Goal: Task Accomplishment & Management: Complete application form

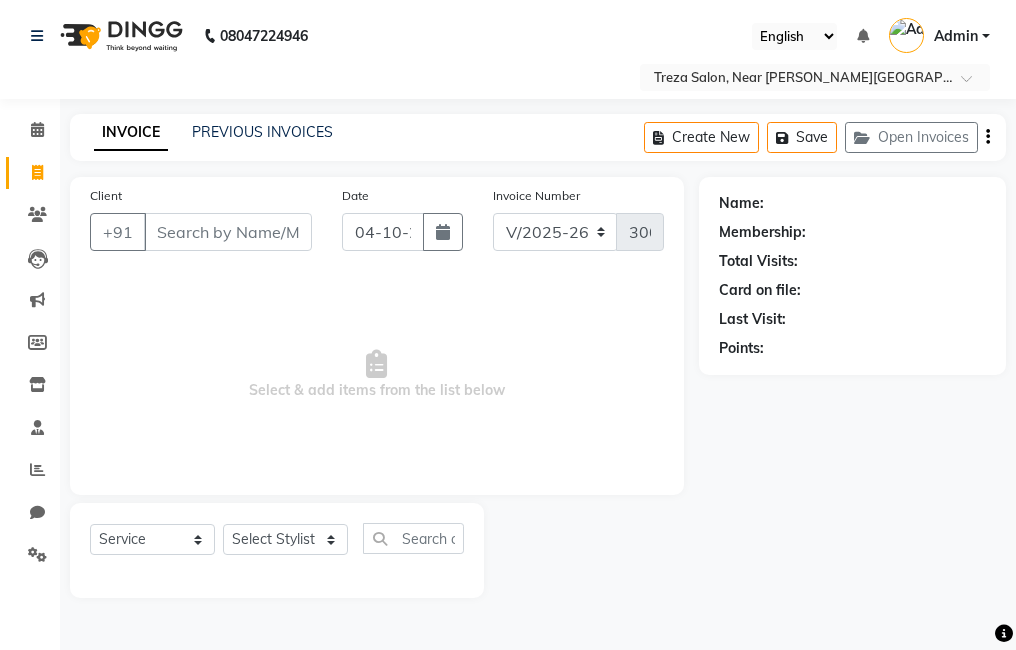
select select "7633"
select select "service"
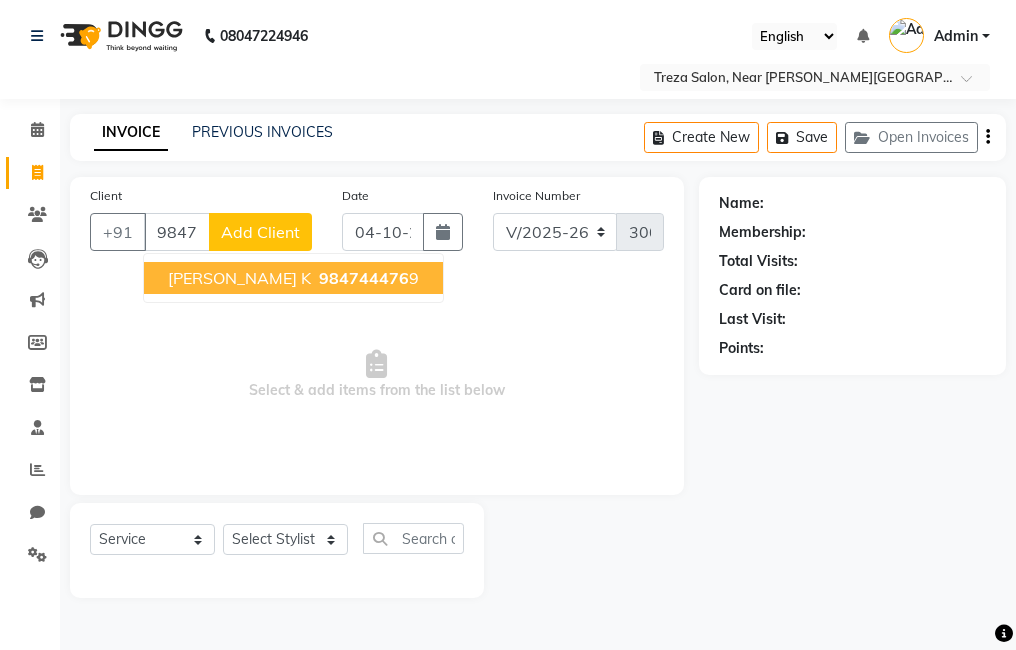
click at [319, 278] on span "984744476" at bounding box center [364, 278] width 90 height 20
type input "9847444769"
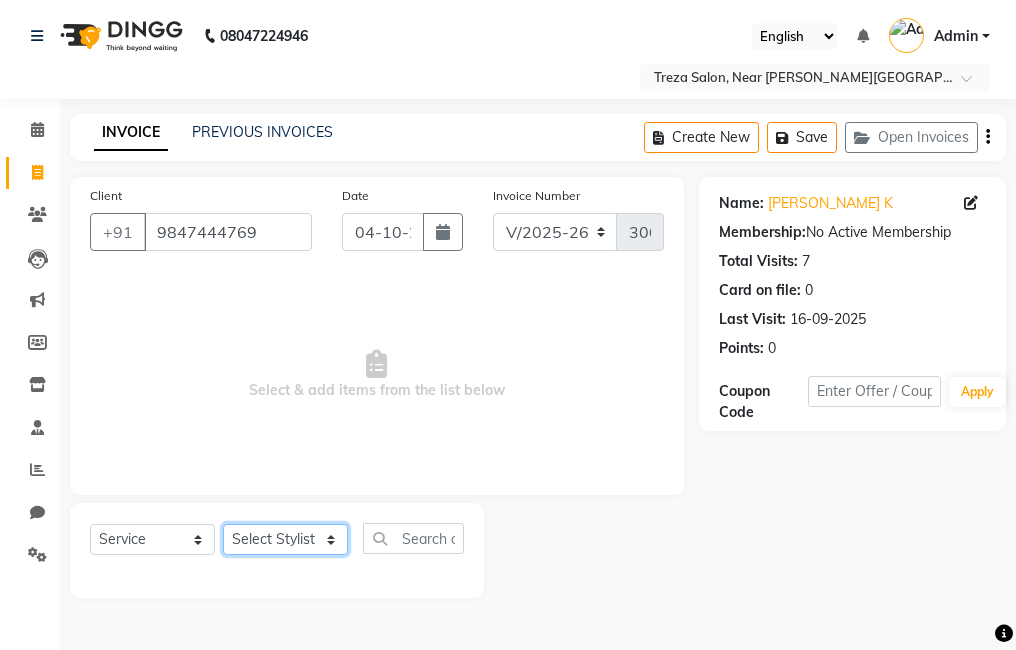
click at [292, 544] on select "Select Stylist [PERSON_NAME] Anju [PERSON_NAME] [PERSON_NAME] Jeeshma [PERSON_N…" at bounding box center [285, 539] width 125 height 31
select select "93601"
click at [223, 524] on select "Select Stylist [PERSON_NAME] Anju [PERSON_NAME] [PERSON_NAME] Jeeshma [PERSON_N…" at bounding box center [285, 539] width 125 height 31
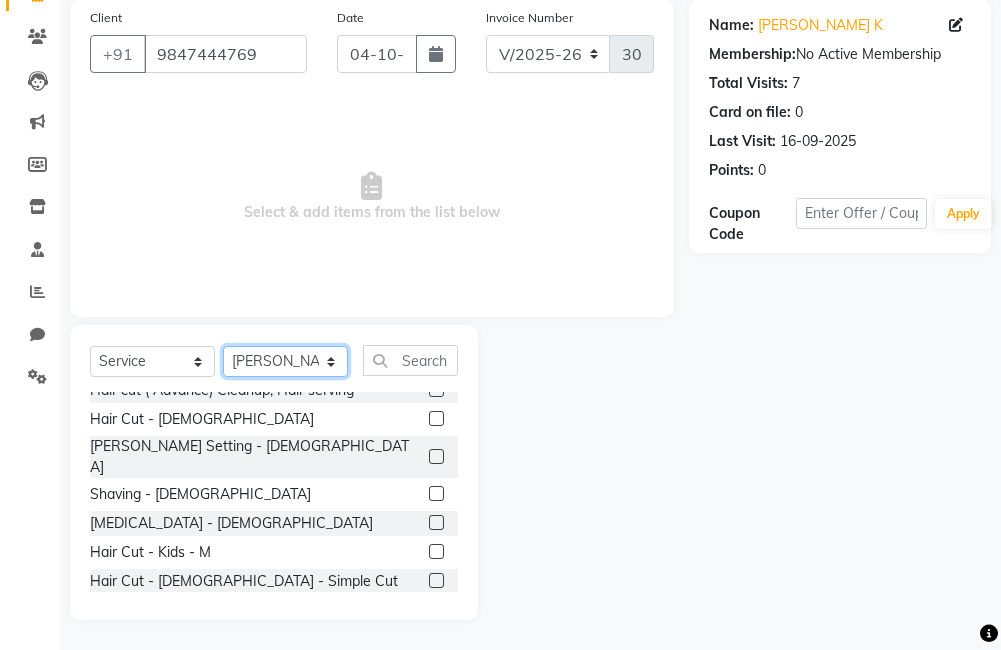
scroll to position [434, 0]
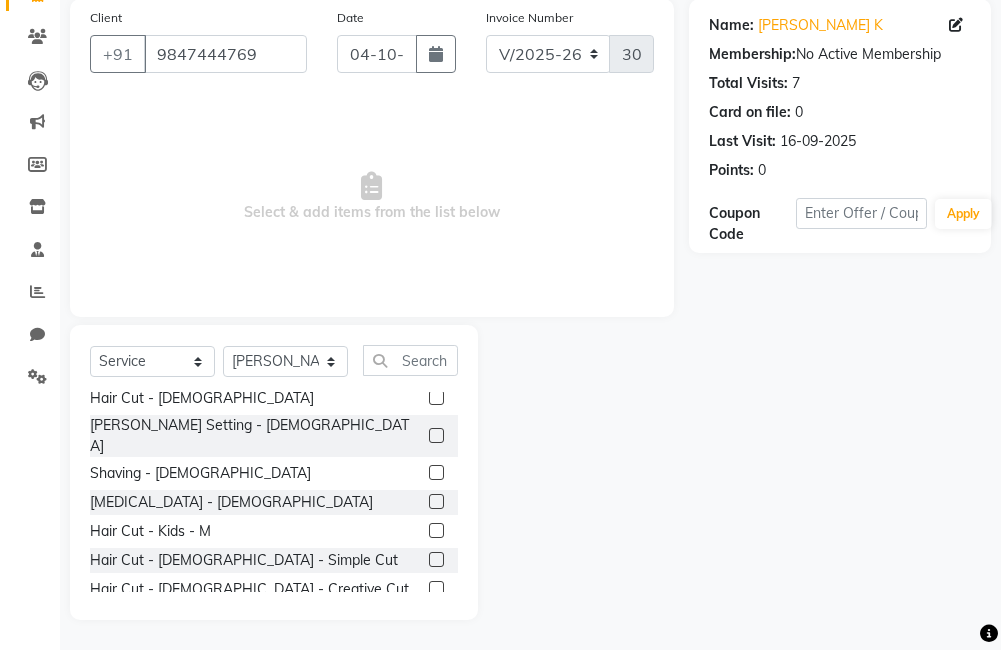
click at [429, 523] on label at bounding box center [436, 530] width 15 height 15
click at [429, 525] on input "checkbox" at bounding box center [435, 531] width 13 height 13
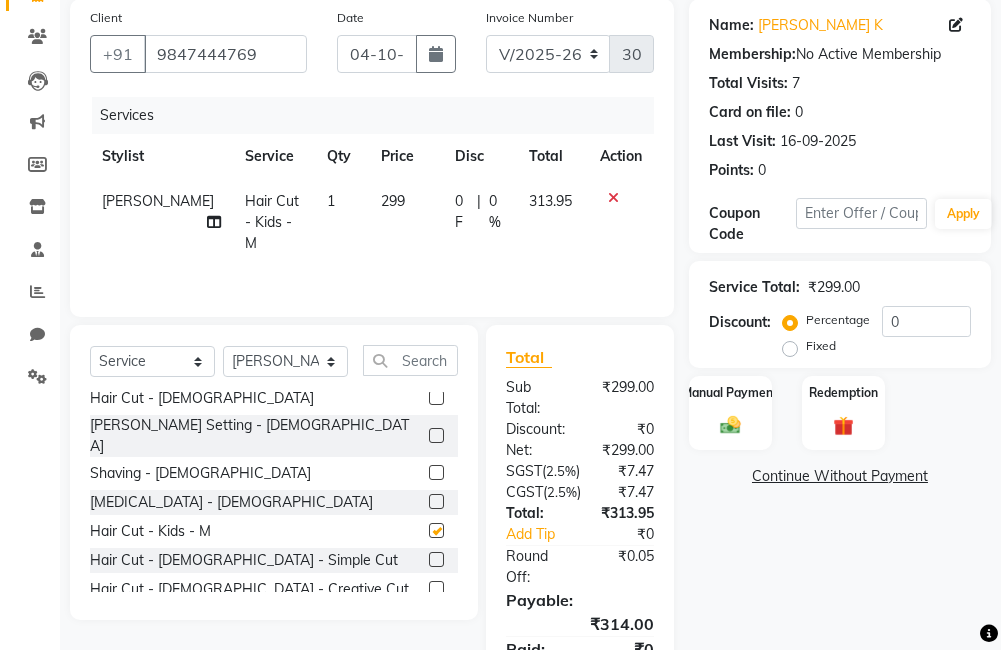
checkbox input "false"
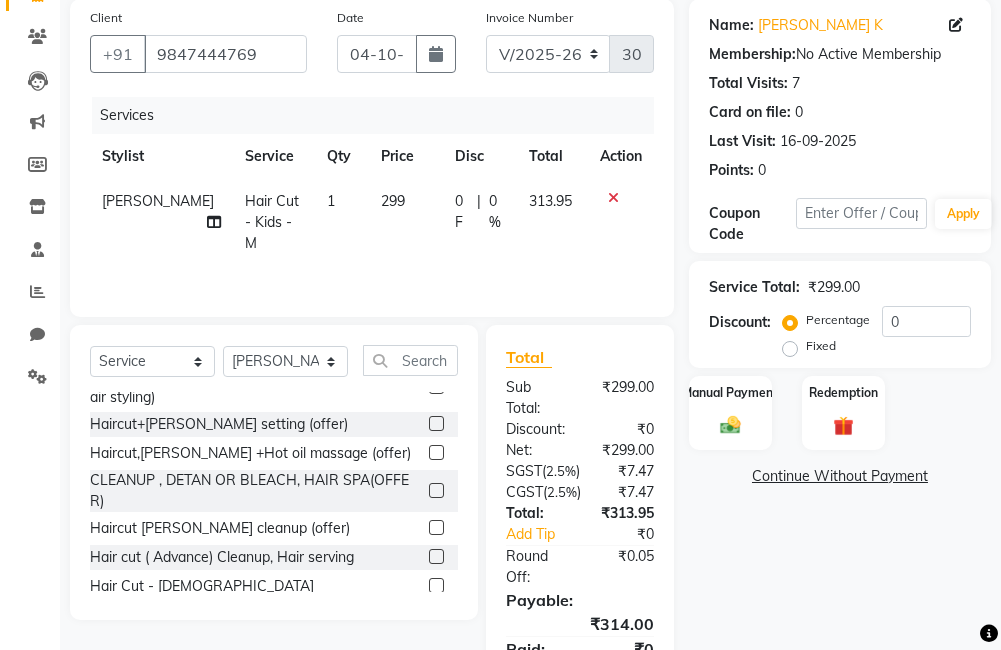
scroll to position [240, 0]
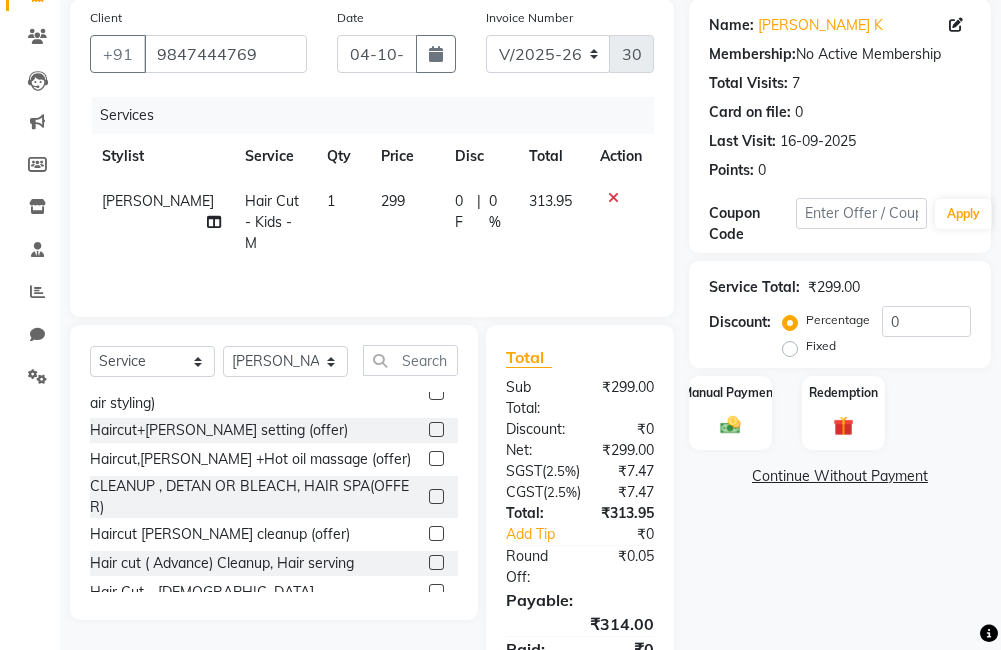
click at [429, 430] on label at bounding box center [436, 429] width 15 height 15
click at [429, 430] on input "checkbox" at bounding box center [435, 430] width 13 height 13
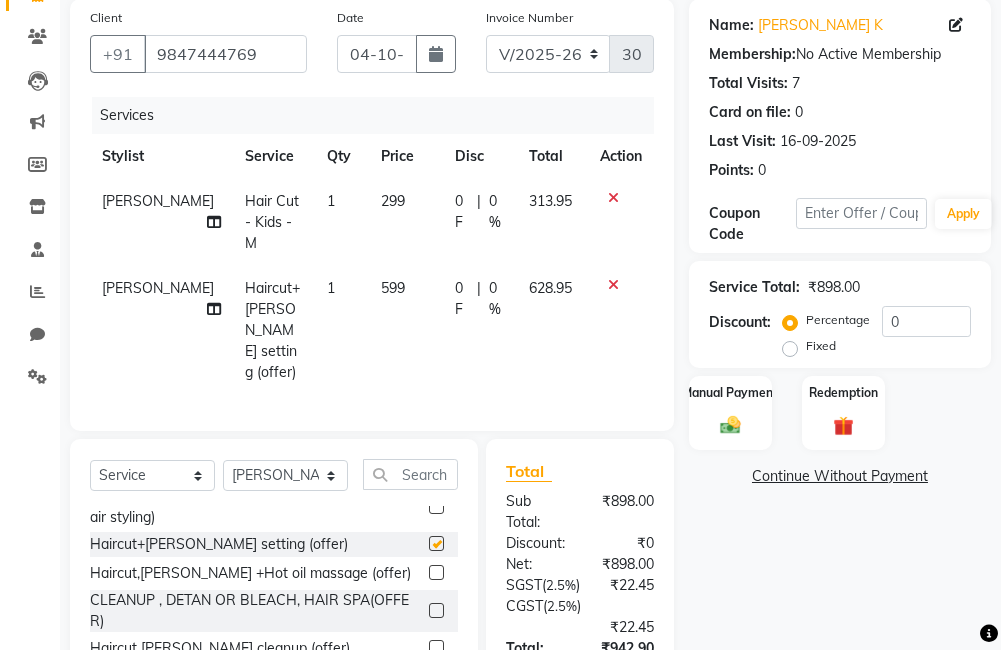
checkbox input "false"
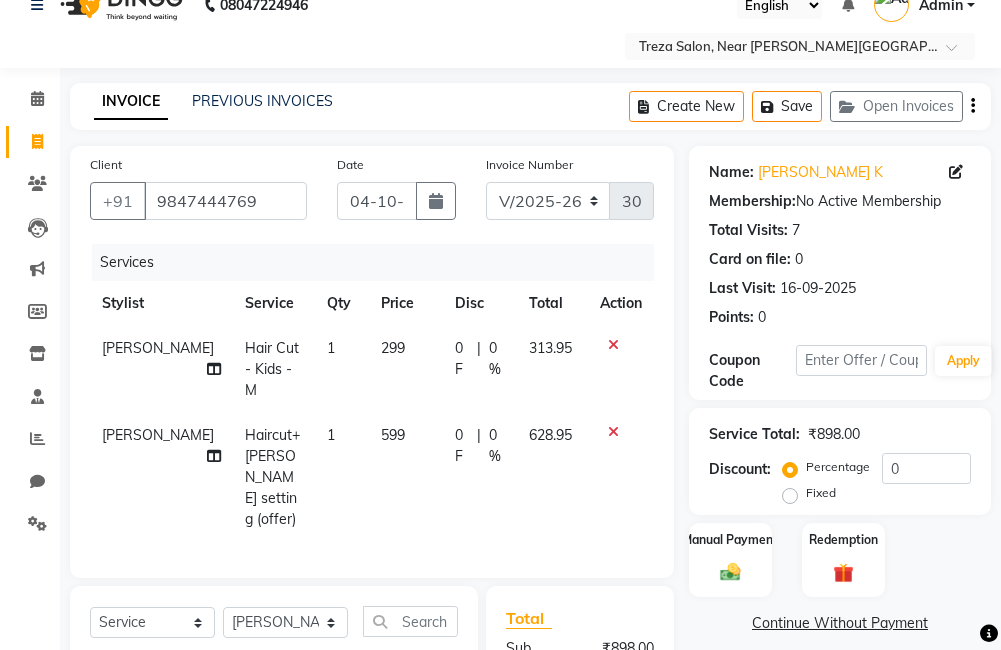
scroll to position [21, 0]
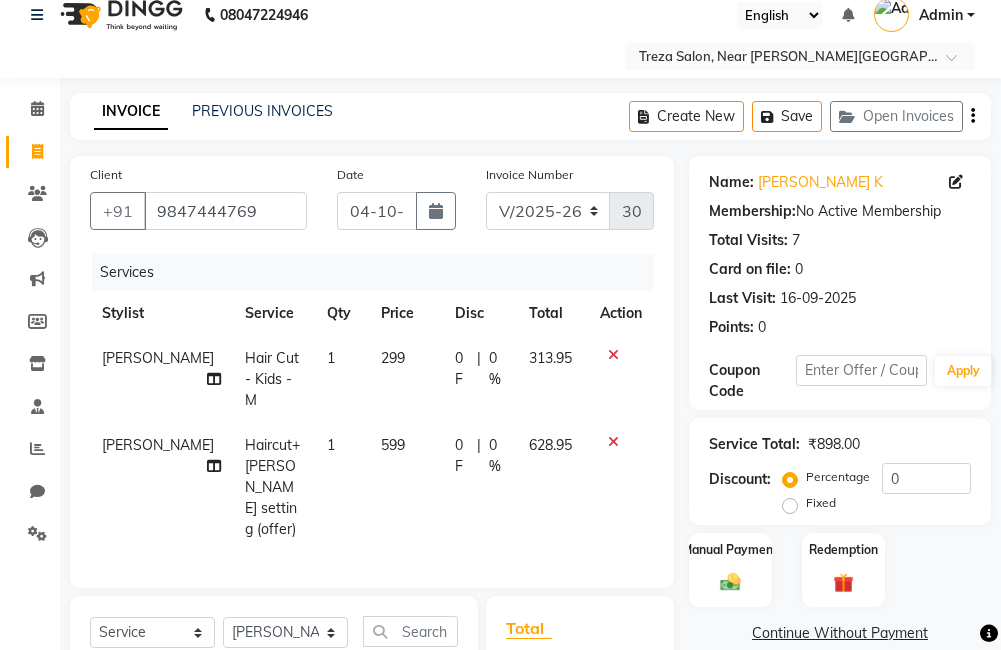
click at [973, 116] on icon "button" at bounding box center [973, 116] width 4 height 1
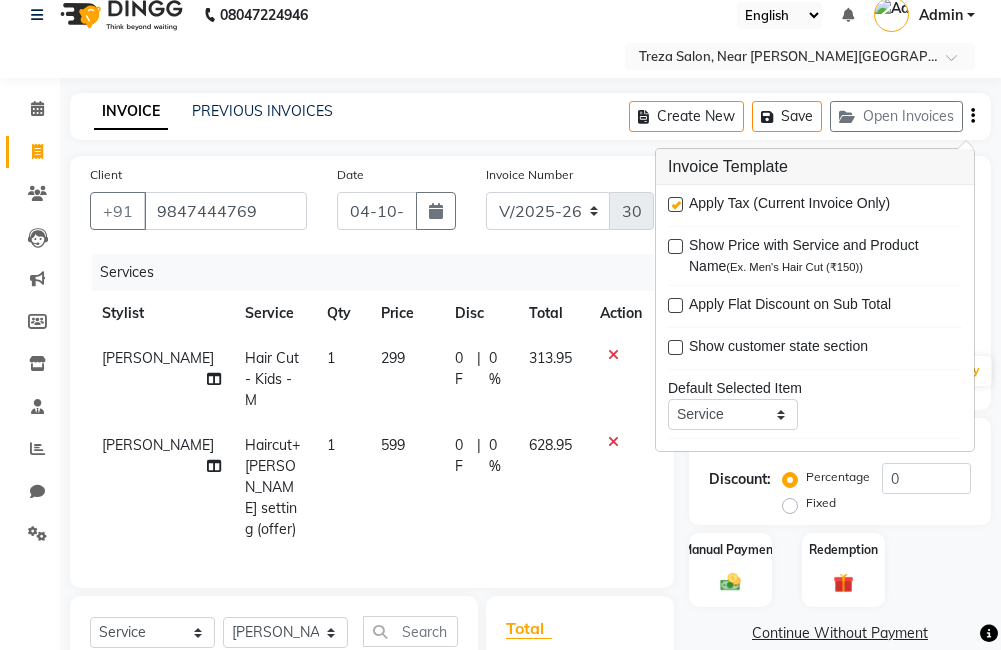
click at [679, 204] on label at bounding box center [675, 204] width 15 height 15
click at [679, 204] on input "checkbox" at bounding box center [674, 205] width 13 height 13
checkbox input "false"
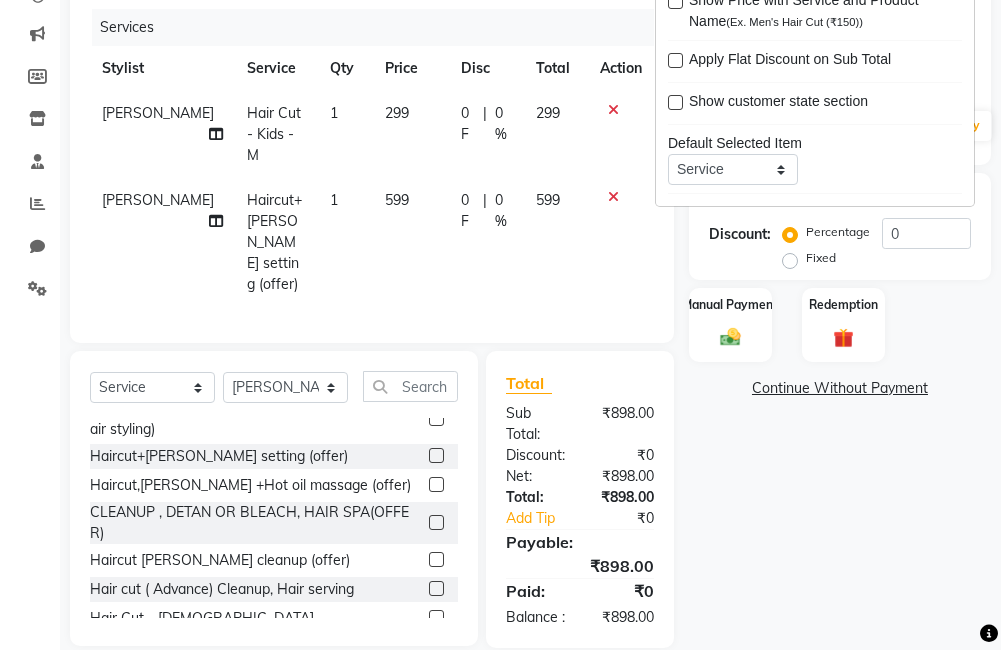
scroll to position [267, 0]
click at [731, 313] on div "Manual Payment" at bounding box center [730, 324] width 86 height 78
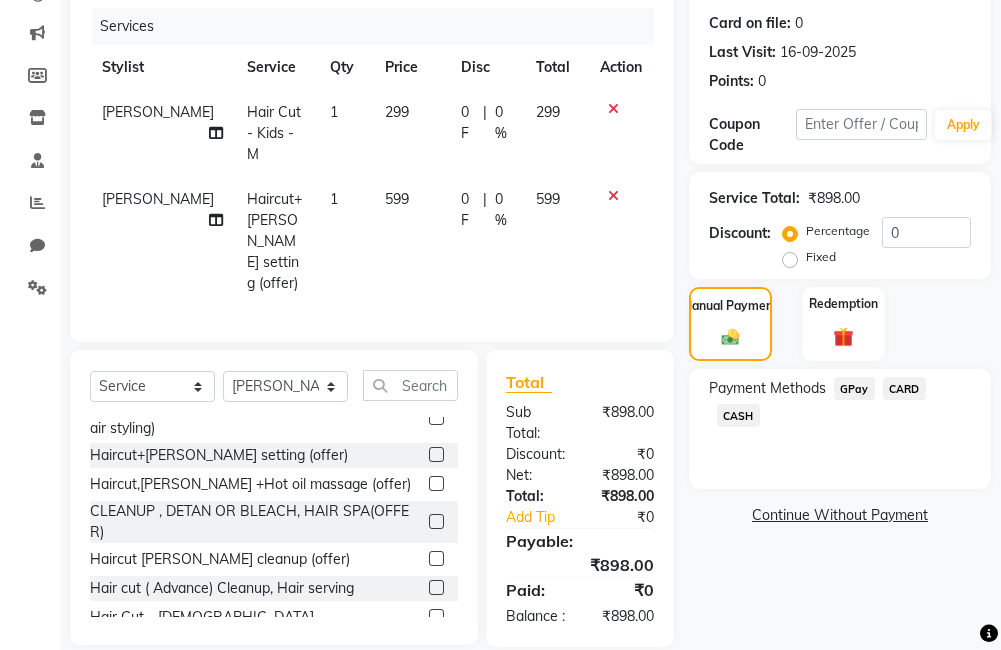
click at [854, 387] on span "GPay" at bounding box center [854, 388] width 41 height 23
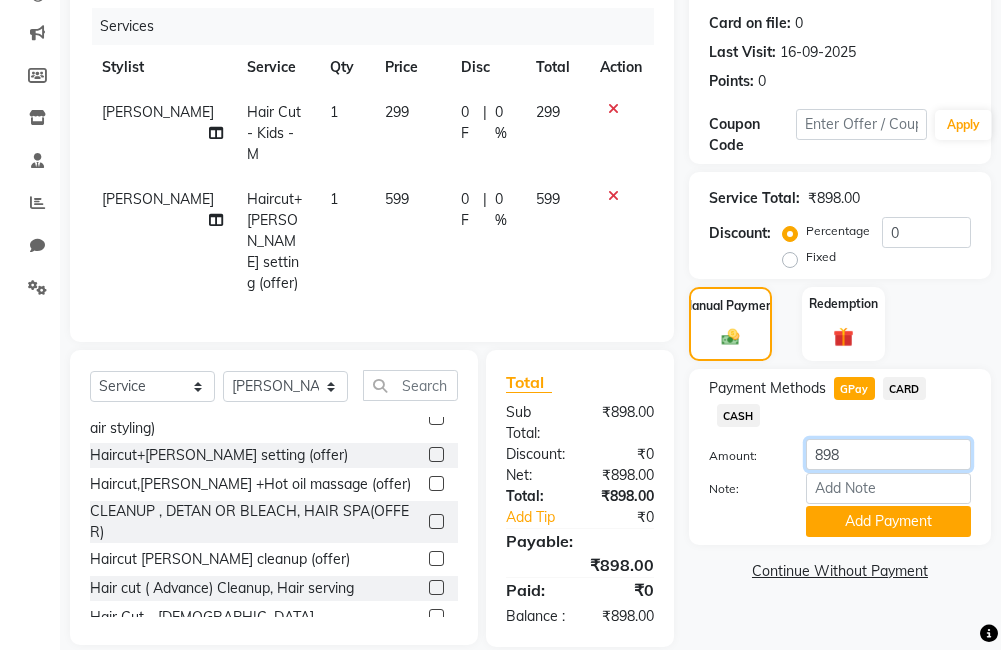
click at [863, 448] on input "898" at bounding box center [888, 454] width 165 height 31
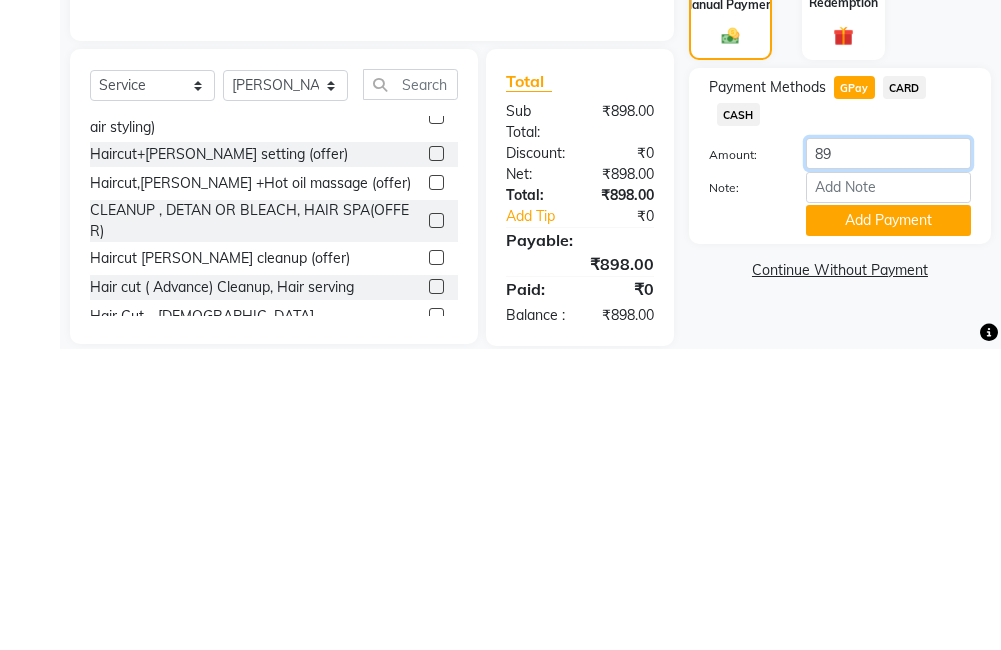
type input "8"
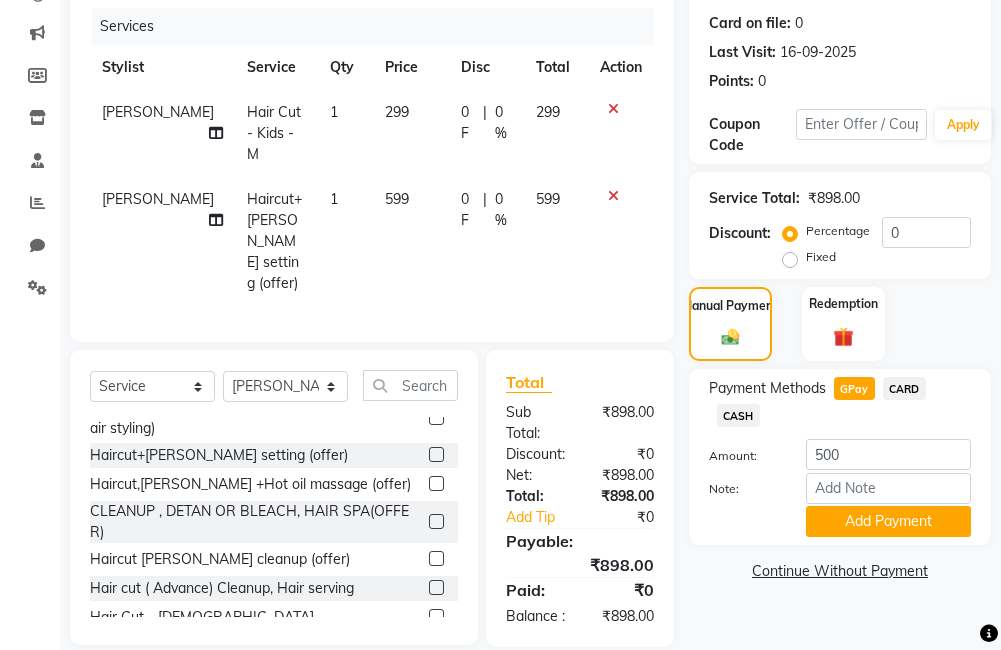
click at [735, 411] on span "CASH" at bounding box center [738, 415] width 43 height 23
type input "898"
click at [864, 520] on button "Add Payment" at bounding box center [888, 521] width 165 height 31
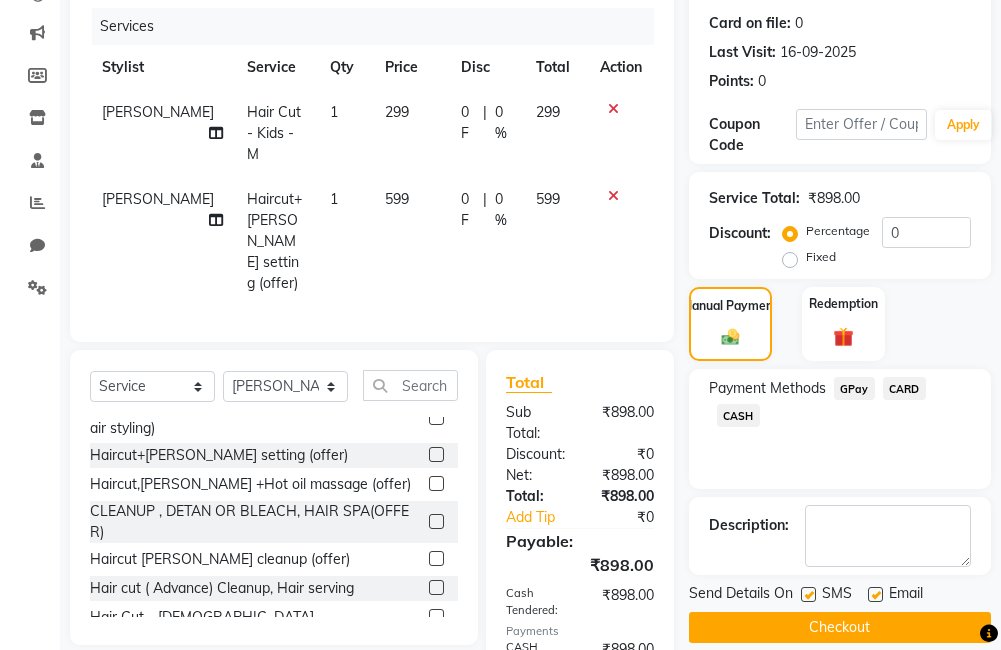
scroll to position [371, 0]
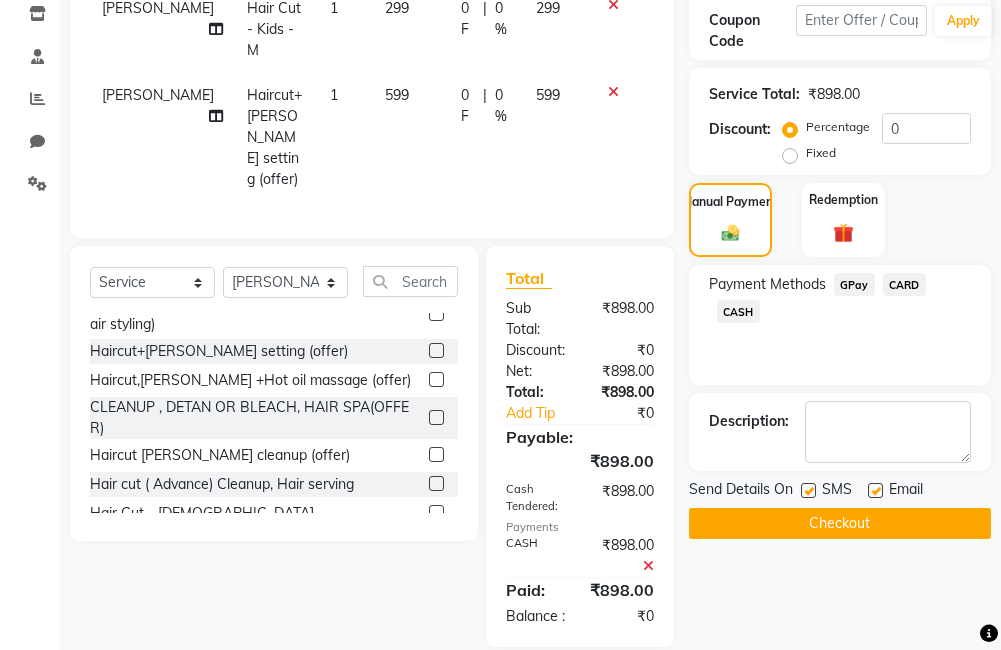
click at [854, 282] on span "GPay" at bounding box center [854, 284] width 41 height 23
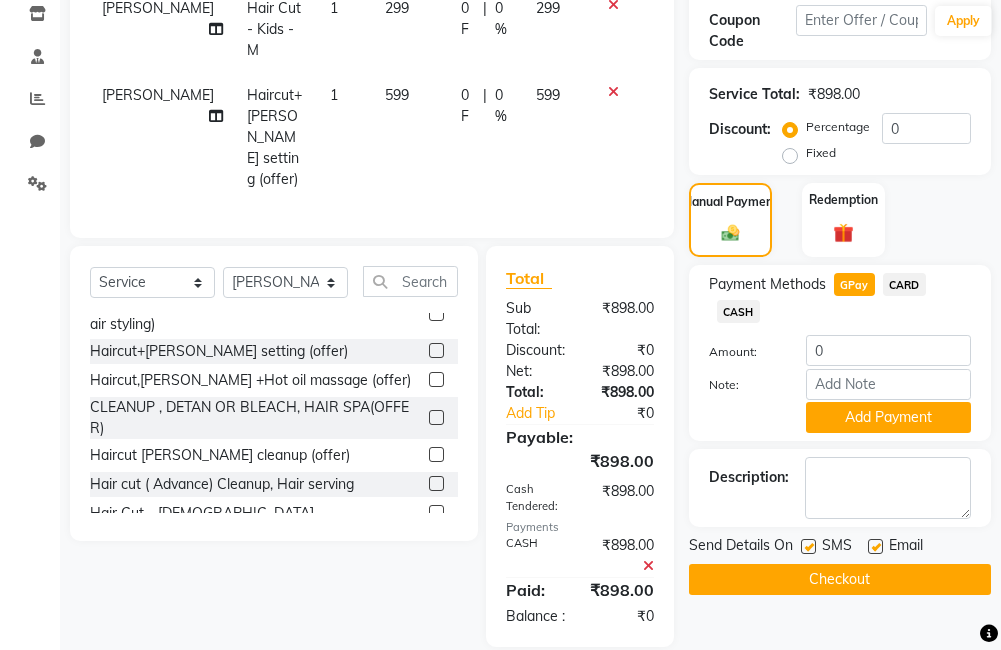
click at [738, 307] on span "CASH" at bounding box center [738, 311] width 43 height 23
click at [648, 559] on icon at bounding box center [648, 566] width 11 height 14
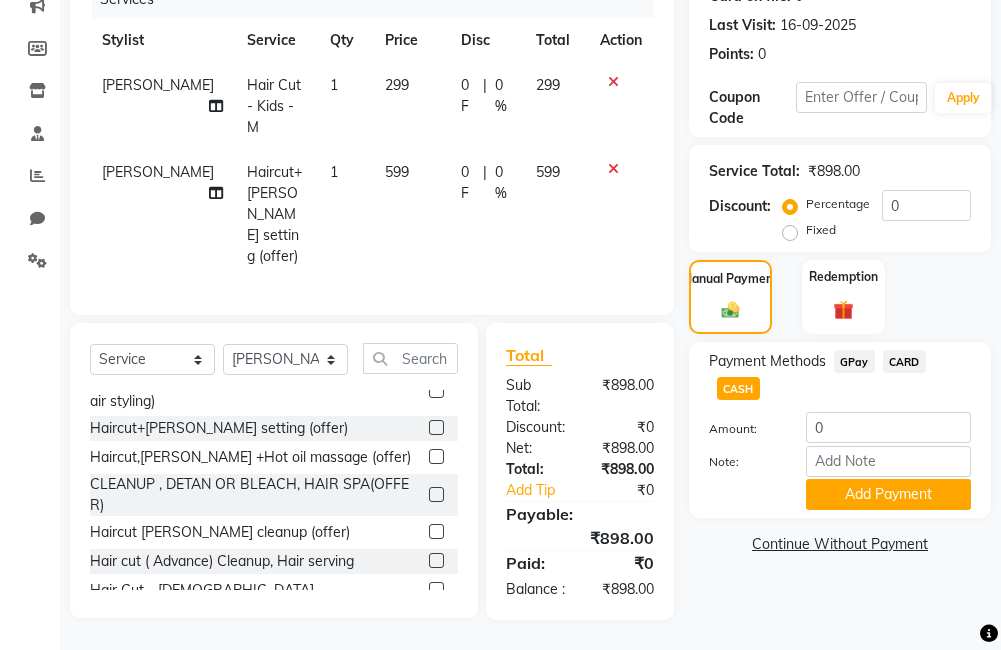
scroll to position [267, 0]
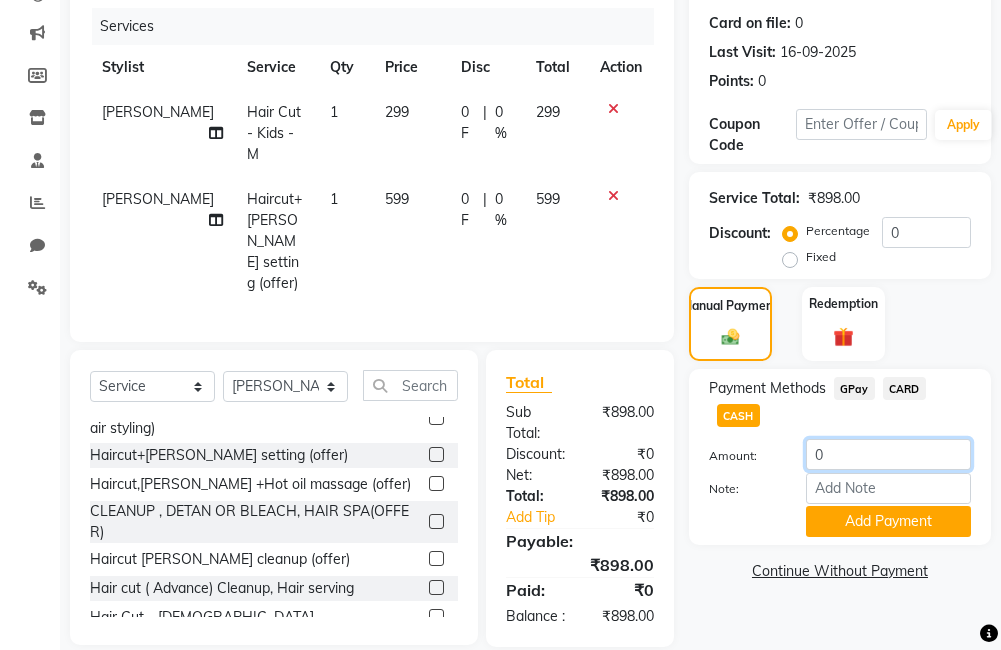
click at [853, 448] on input "0" at bounding box center [888, 454] width 165 height 31
type input "0500"
click at [880, 519] on button "Add Payment" at bounding box center [888, 521] width 165 height 31
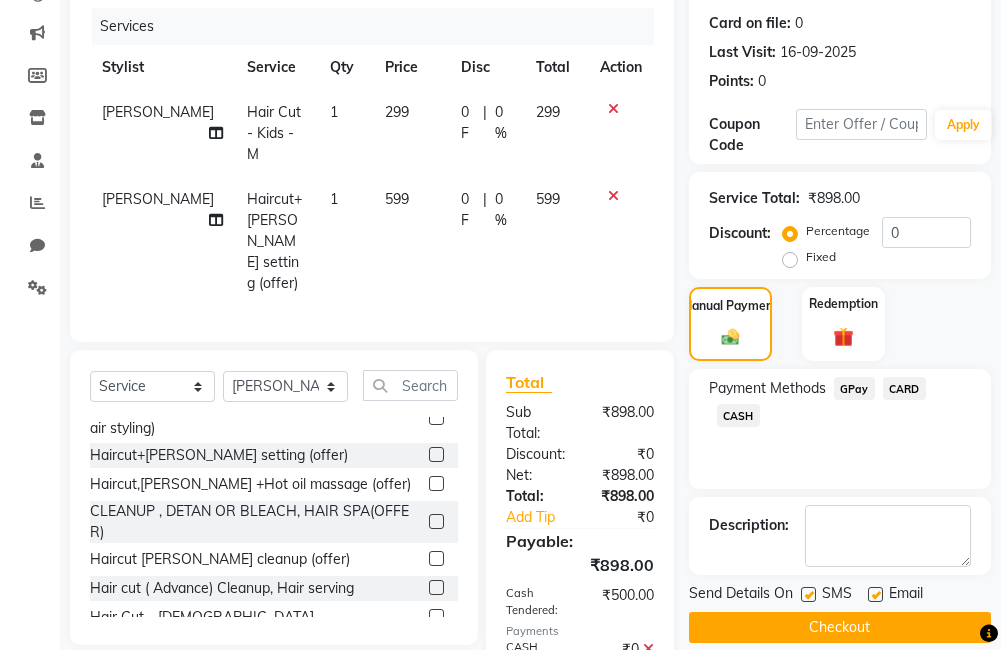
scroll to position [392, 0]
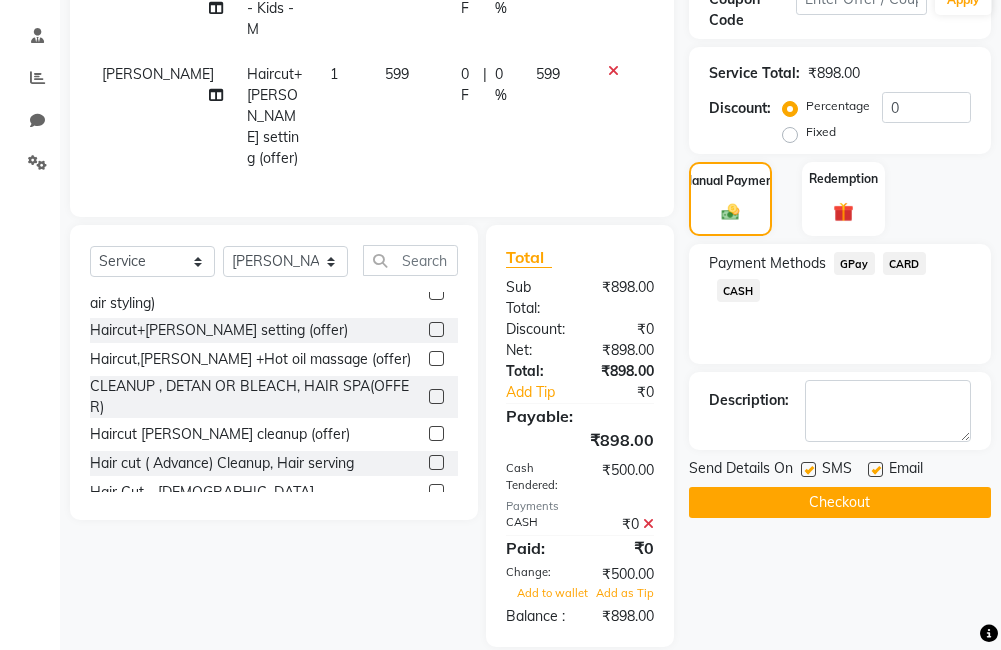
click at [740, 285] on span "CASH" at bounding box center [738, 290] width 43 height 23
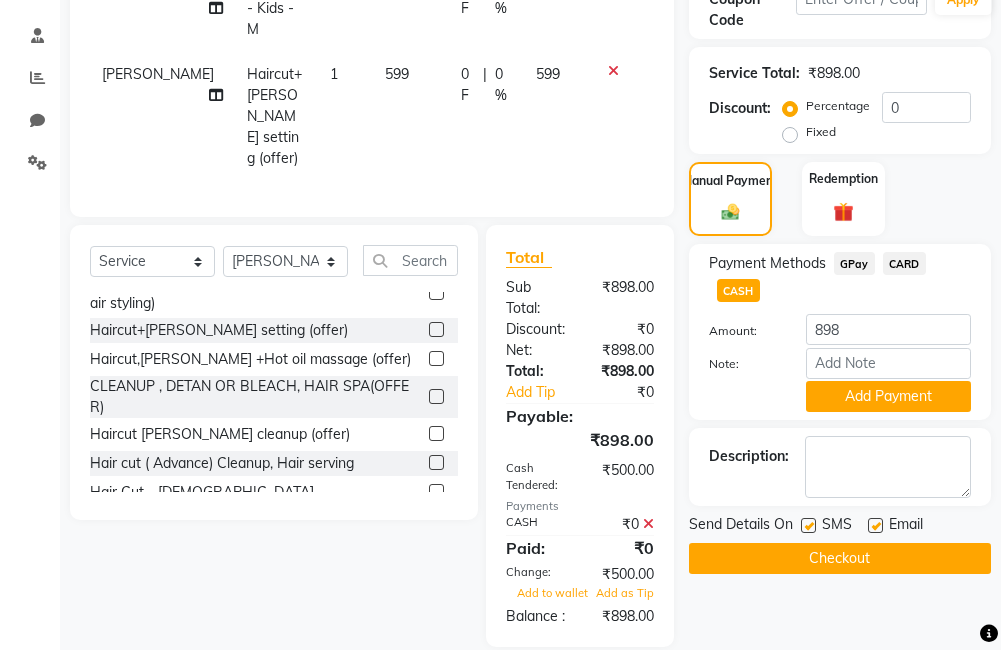
click at [650, 517] on icon at bounding box center [648, 524] width 11 height 14
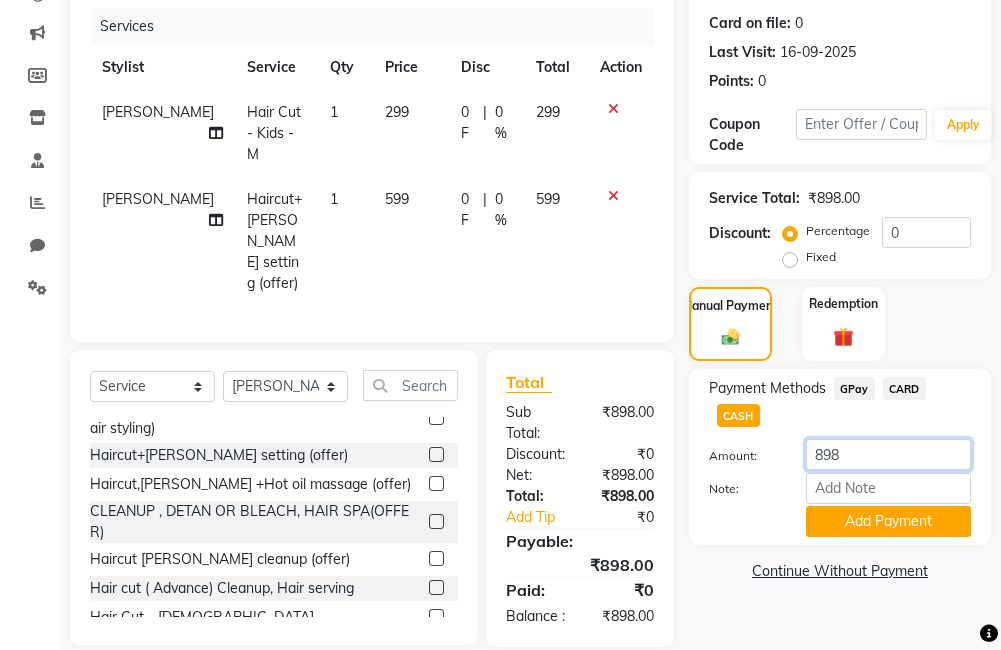
click at [861, 452] on input "898" at bounding box center [888, 454] width 165 height 31
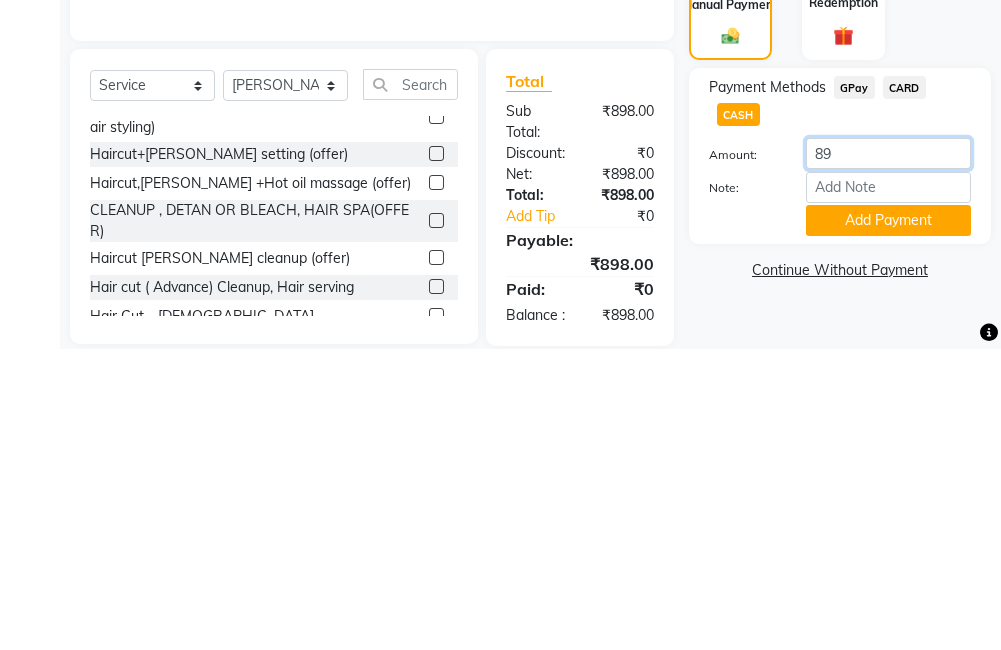
type input "8"
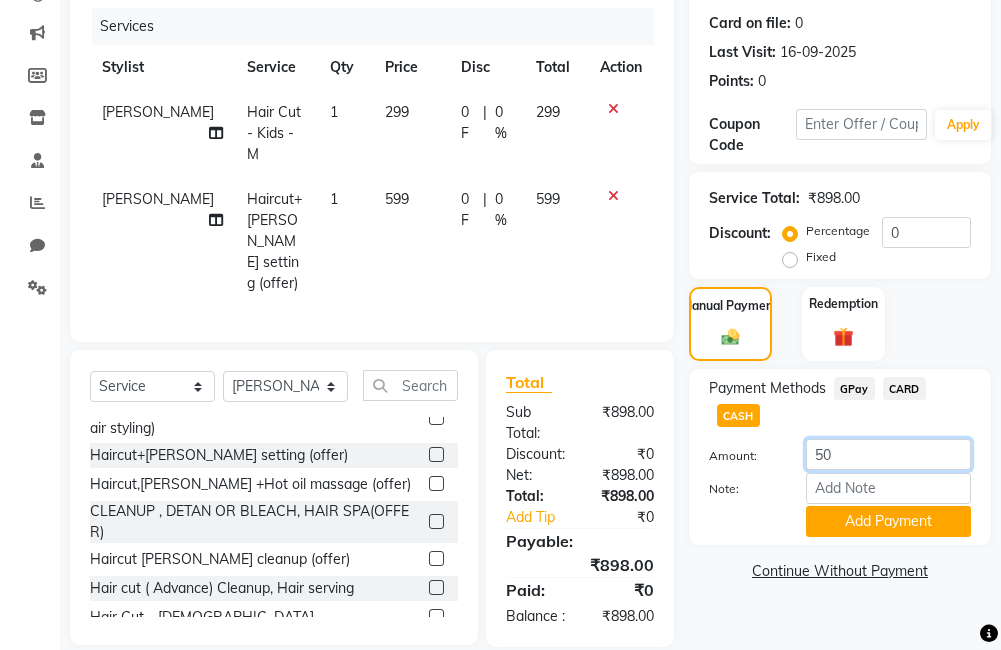
type input "500"
click at [898, 519] on button "Add Payment" at bounding box center [888, 521] width 165 height 31
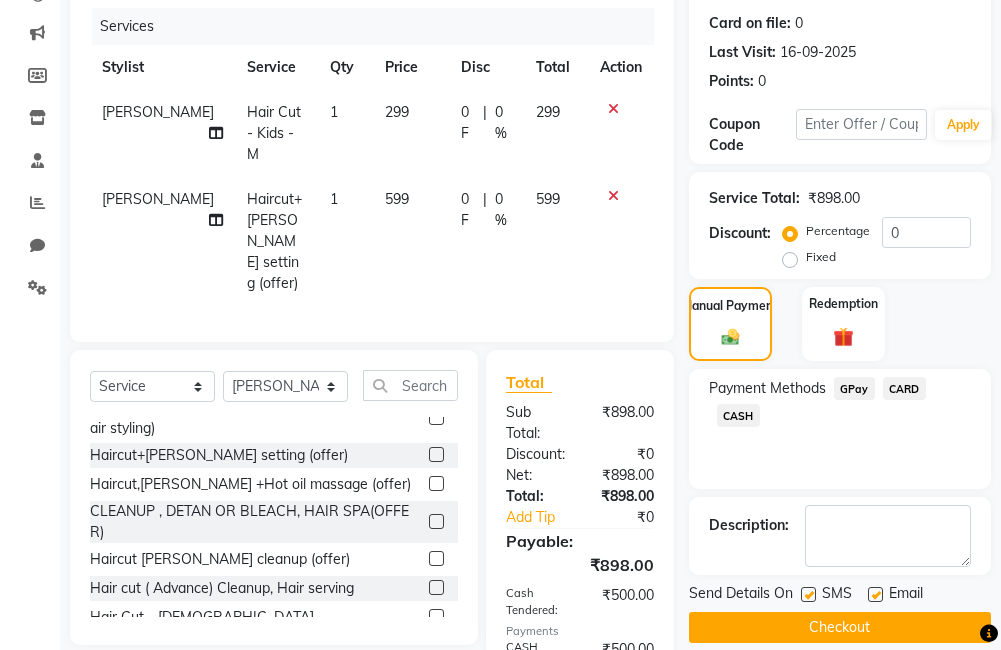
scroll to position [371, 0]
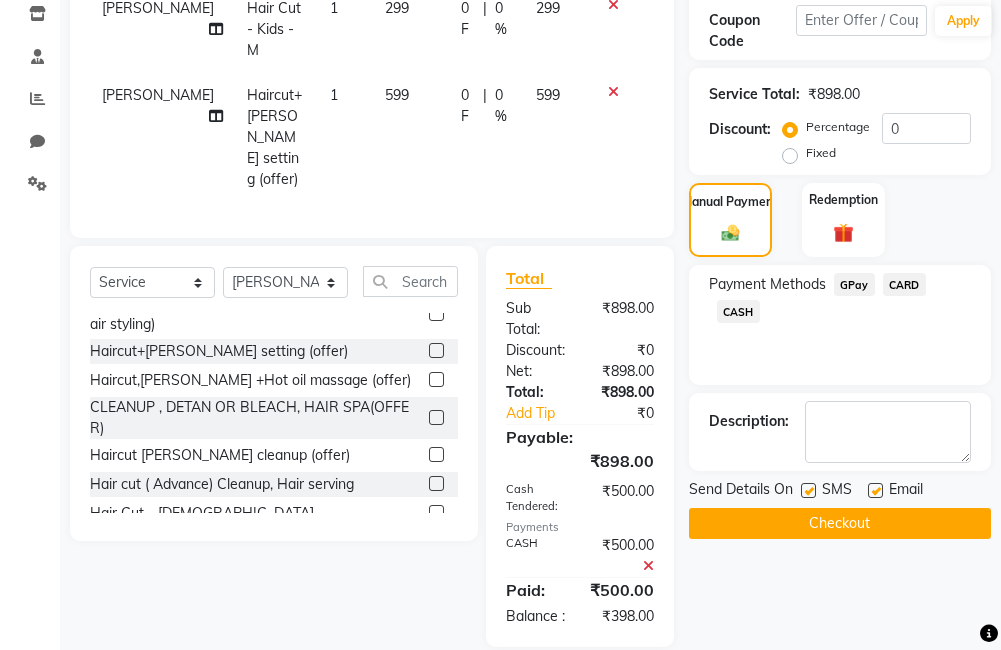
click at [855, 282] on span "GPay" at bounding box center [854, 284] width 41 height 23
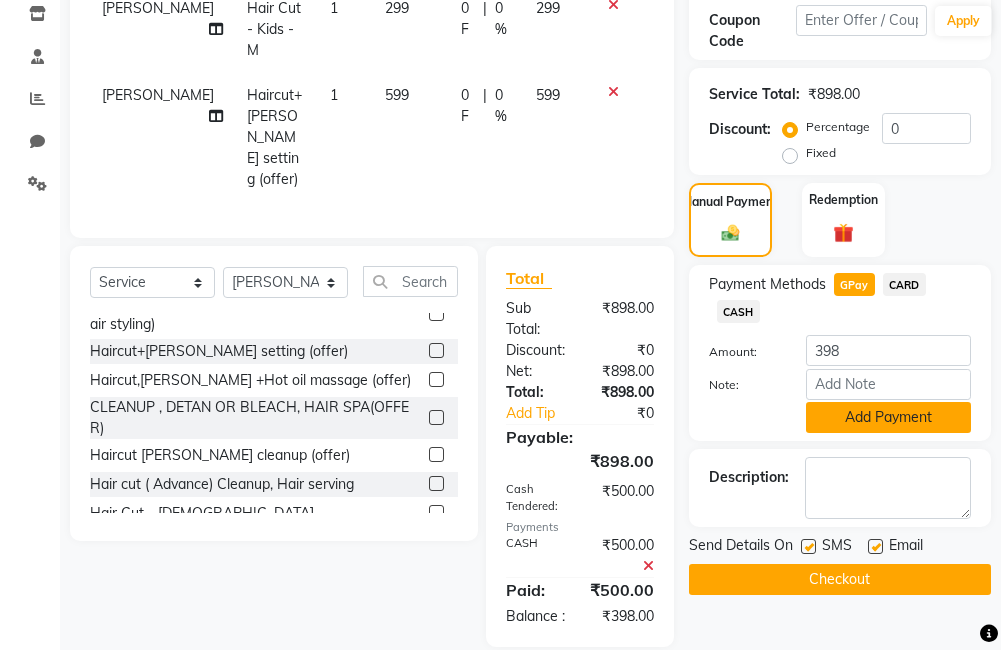
click at [856, 409] on button "Add Payment" at bounding box center [888, 417] width 165 height 31
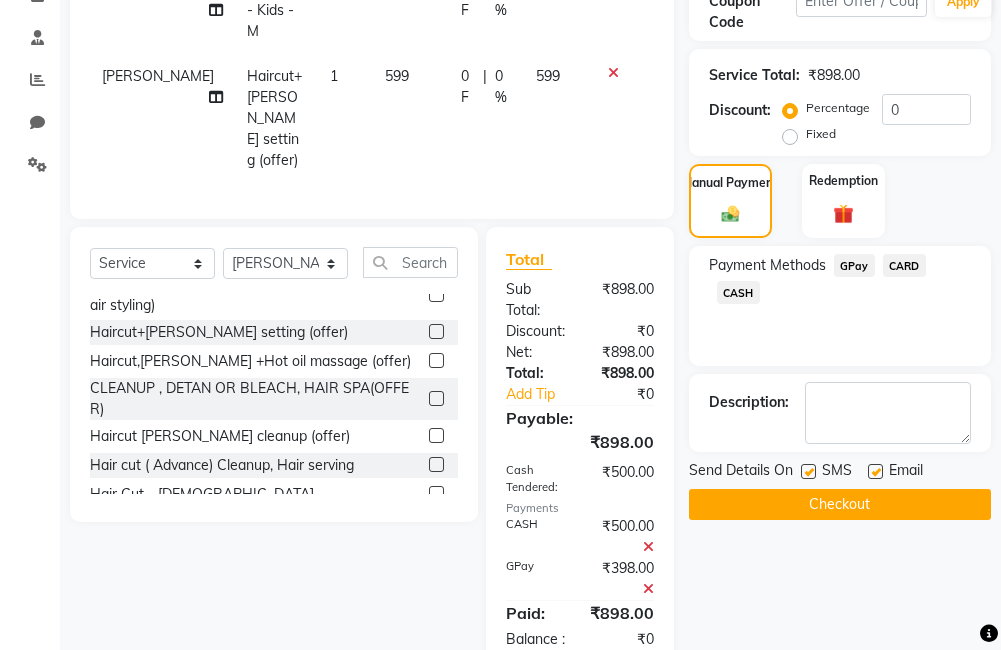
scroll to position [413, 0]
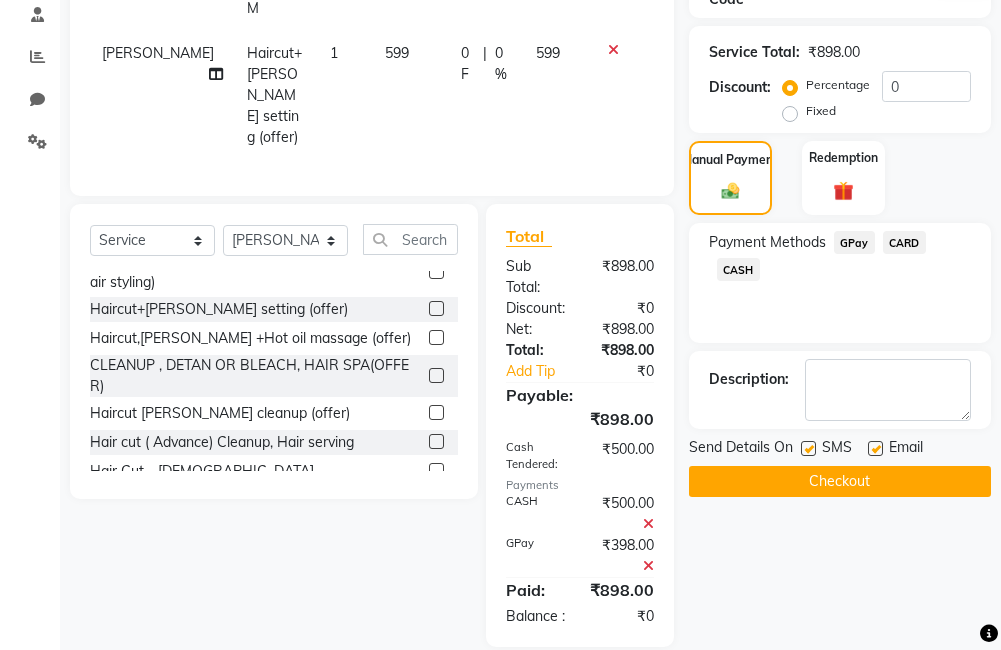
click at [893, 484] on button "Checkout" at bounding box center [840, 481] width 302 height 31
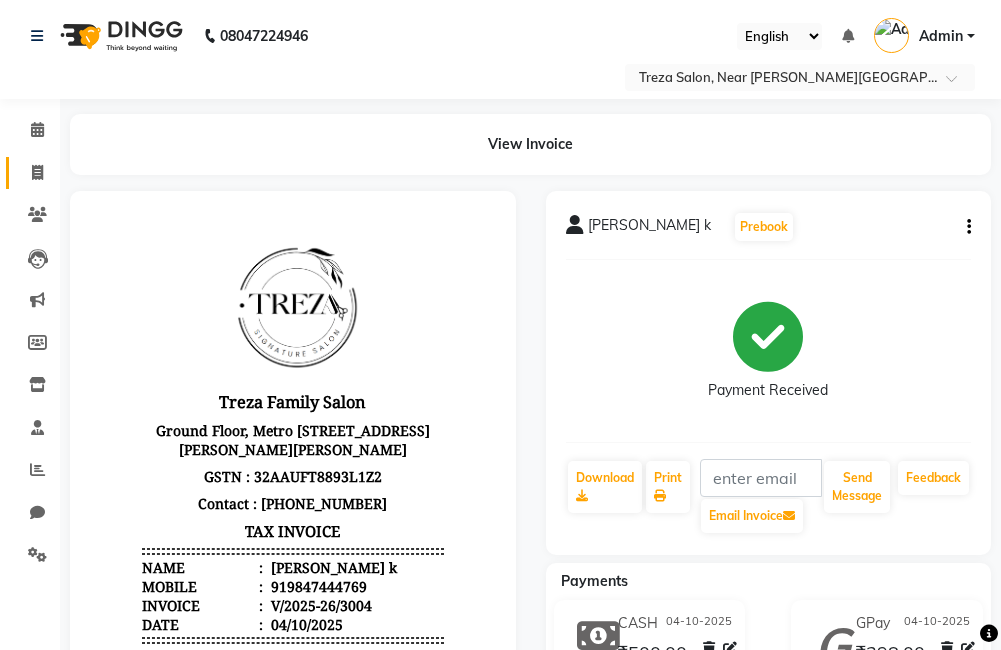
click at [41, 178] on icon at bounding box center [37, 172] width 11 height 15
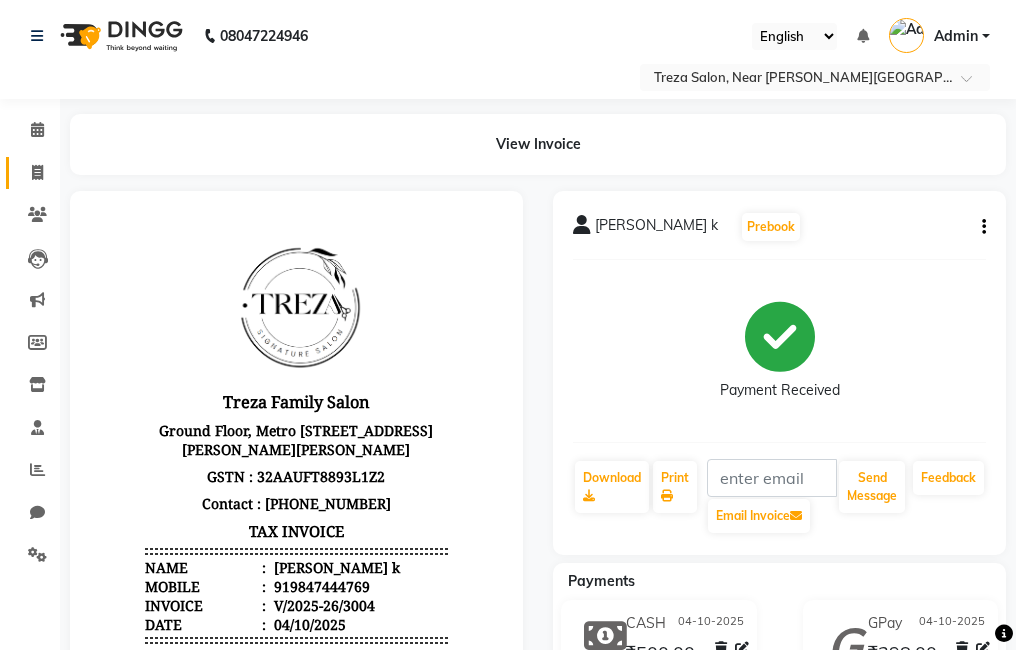
select select "service"
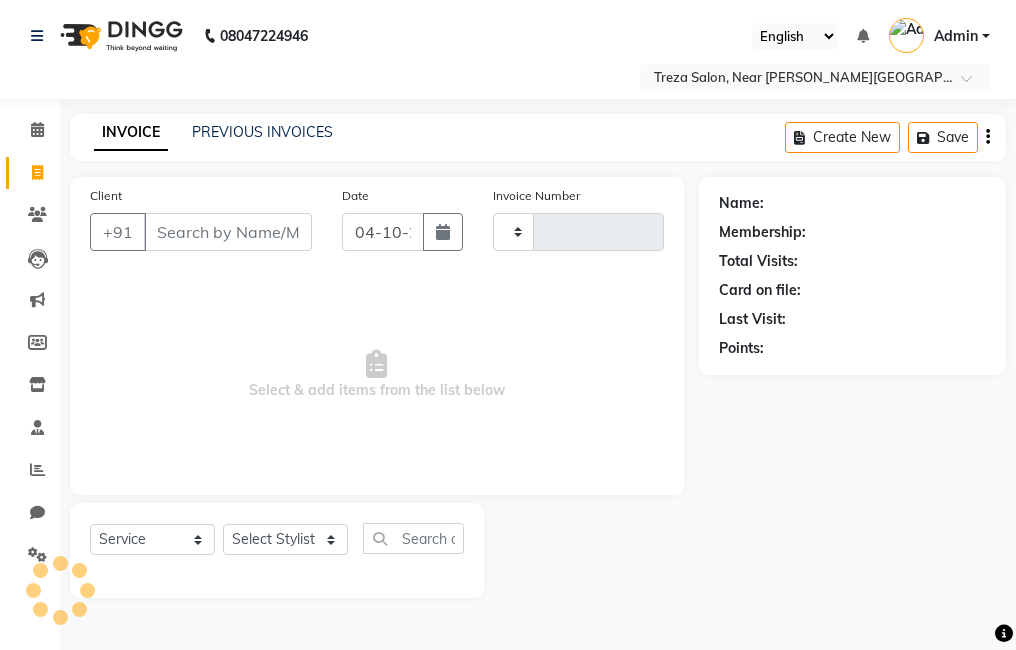
type input "3005"
select select "7633"
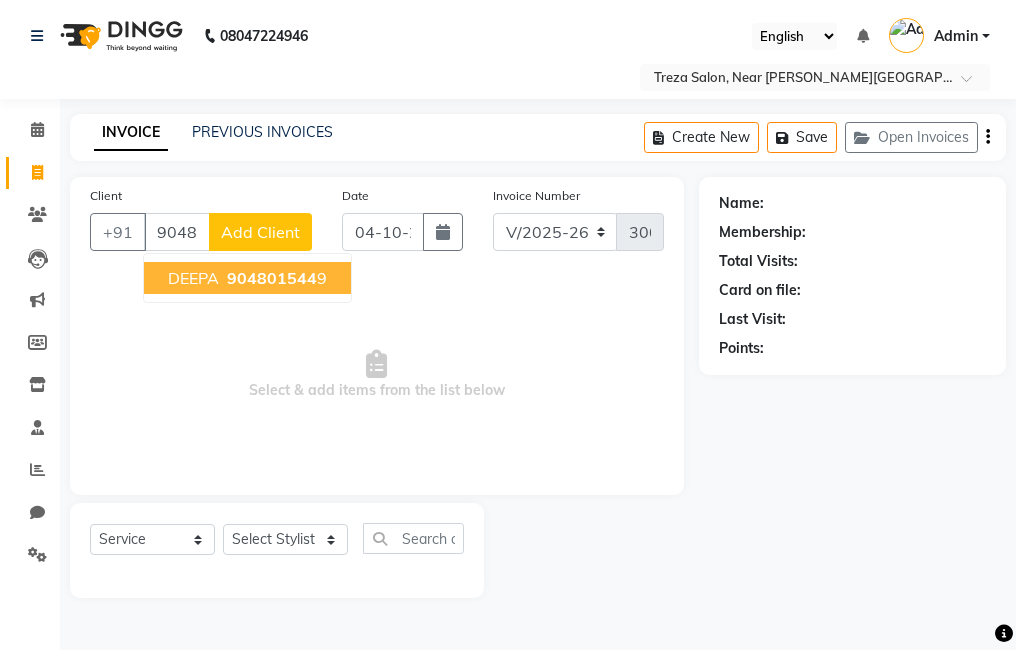
click at [241, 282] on span "904801544" at bounding box center [272, 278] width 90 height 20
type input "9048015449"
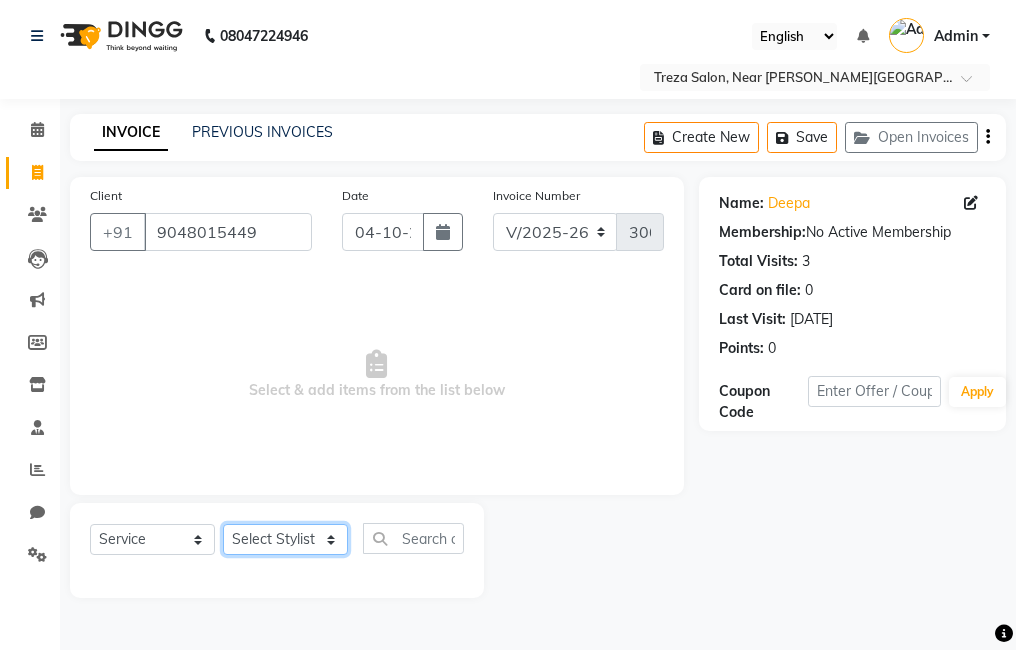
click at [307, 530] on select "Select Stylist [PERSON_NAME] Anju [PERSON_NAME] [PERSON_NAME] Jeeshma [PERSON_N…" at bounding box center [285, 539] width 125 height 31
select select "67449"
click at [223, 524] on select "Select Stylist [PERSON_NAME] Anju [PERSON_NAME] [PERSON_NAME] Jeeshma [PERSON_N…" at bounding box center [285, 539] width 125 height 31
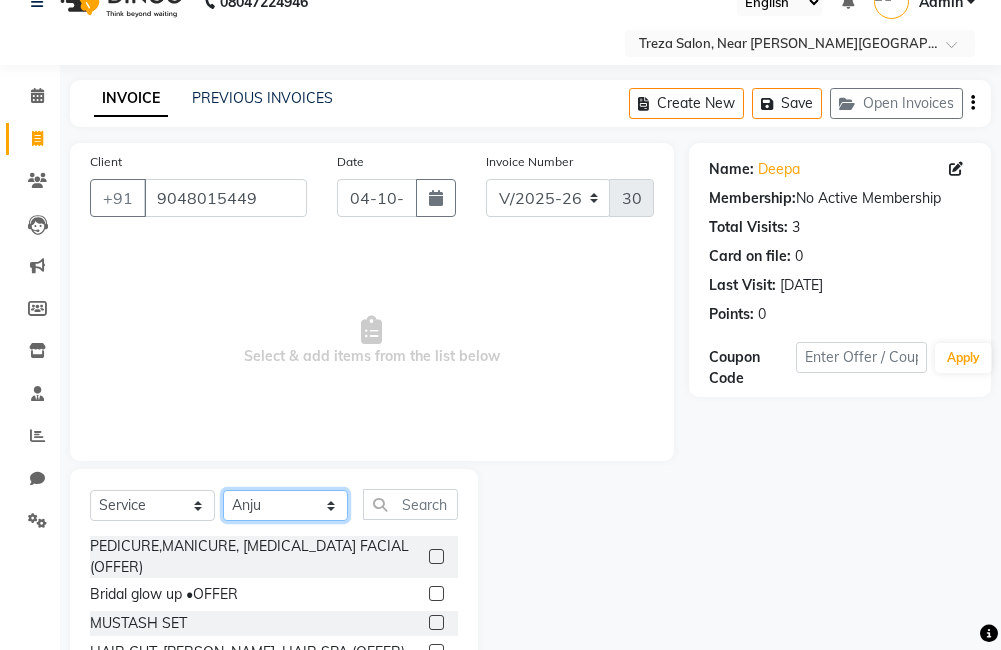
scroll to position [151, 0]
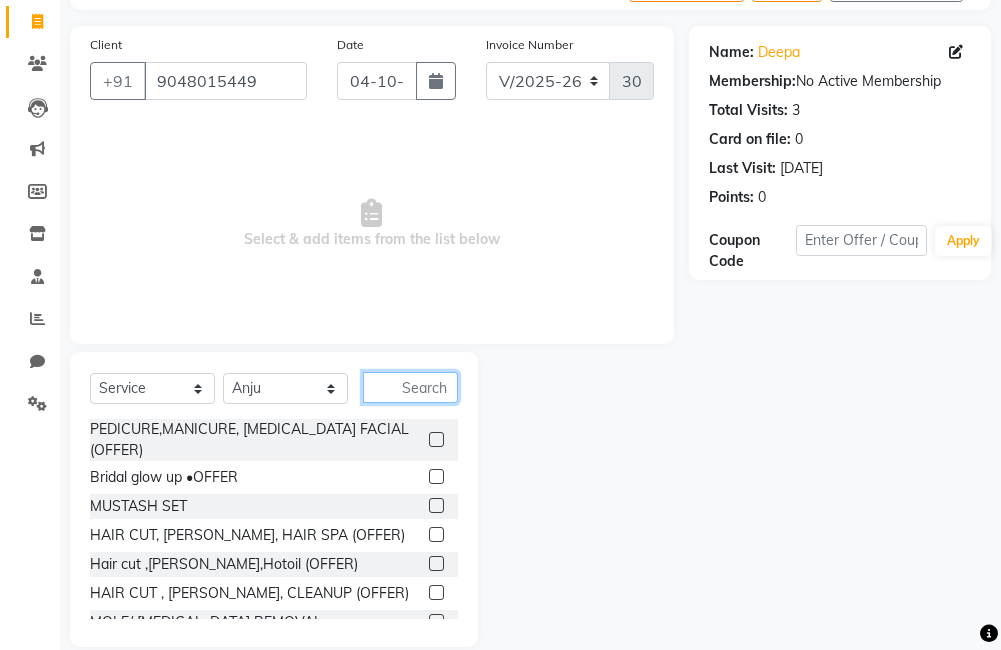
click at [420, 386] on input "text" at bounding box center [410, 387] width 95 height 31
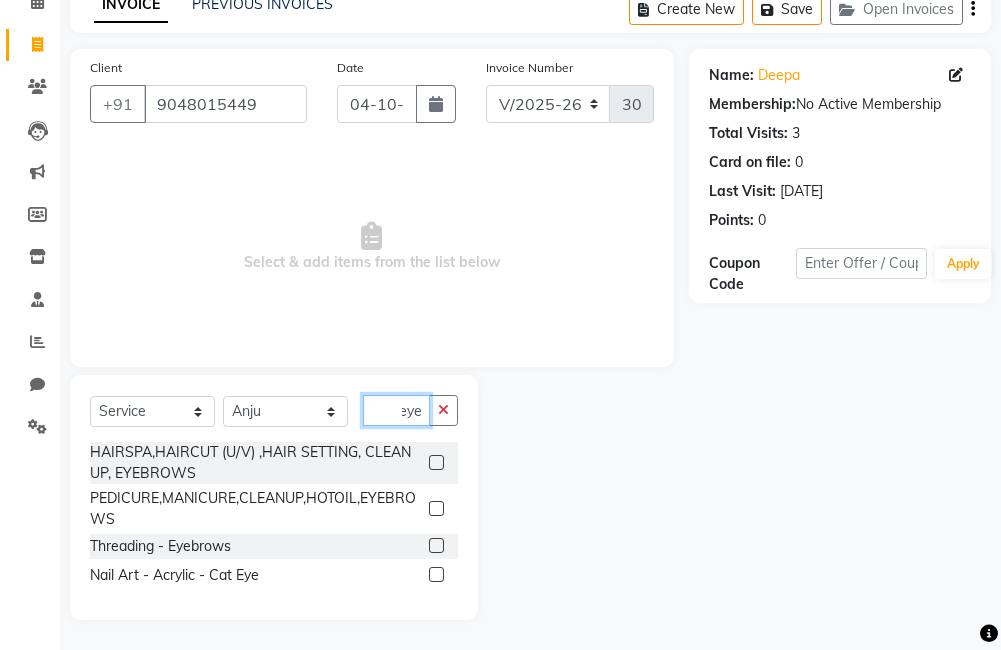
scroll to position [128, 0]
type input "eye"
click at [437, 546] on label at bounding box center [436, 545] width 15 height 15
click at [437, 546] on input "checkbox" at bounding box center [435, 546] width 13 height 13
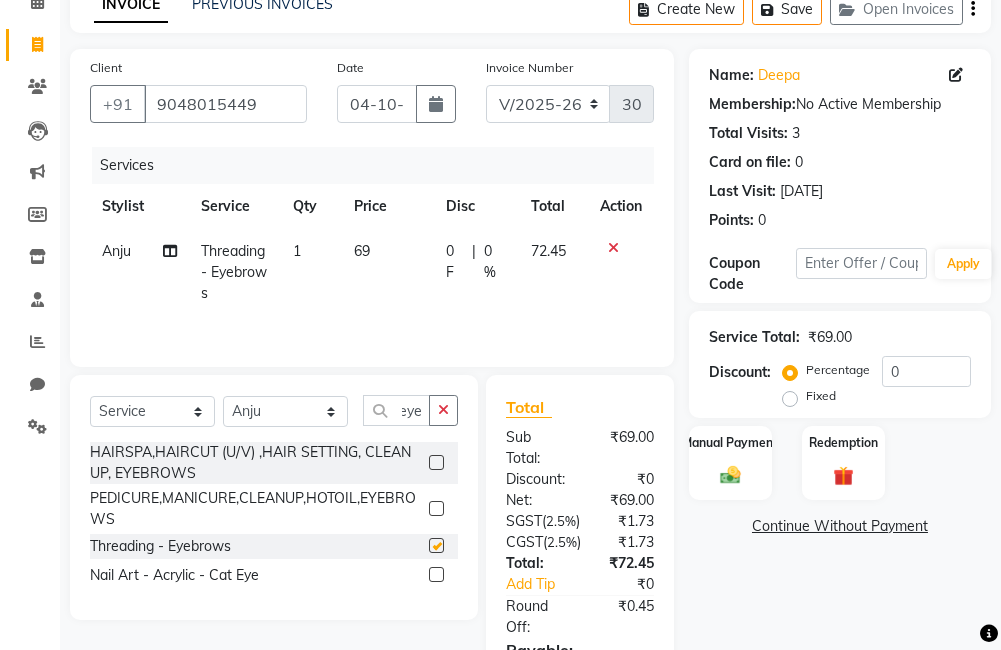
scroll to position [0, 0]
checkbox input "false"
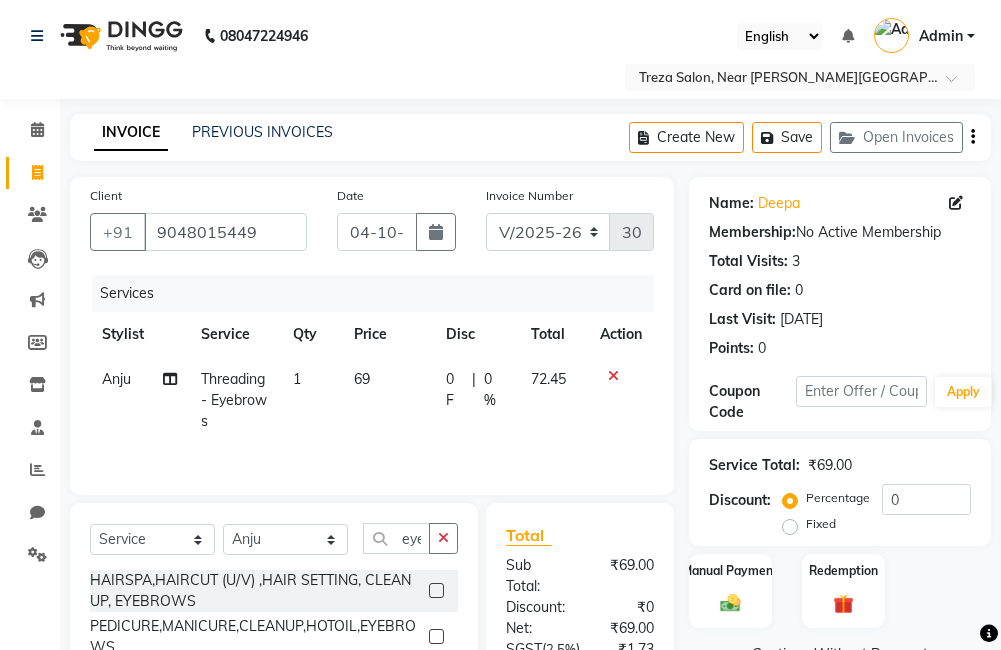
click at [991, 111] on div "08047224946 Select Location × Treza Salon, Near [PERSON_NAME] Metro Station Eng…" at bounding box center [500, 457] width 1001 height 914
click at [972, 137] on icon "button" at bounding box center [973, 137] width 4 height 1
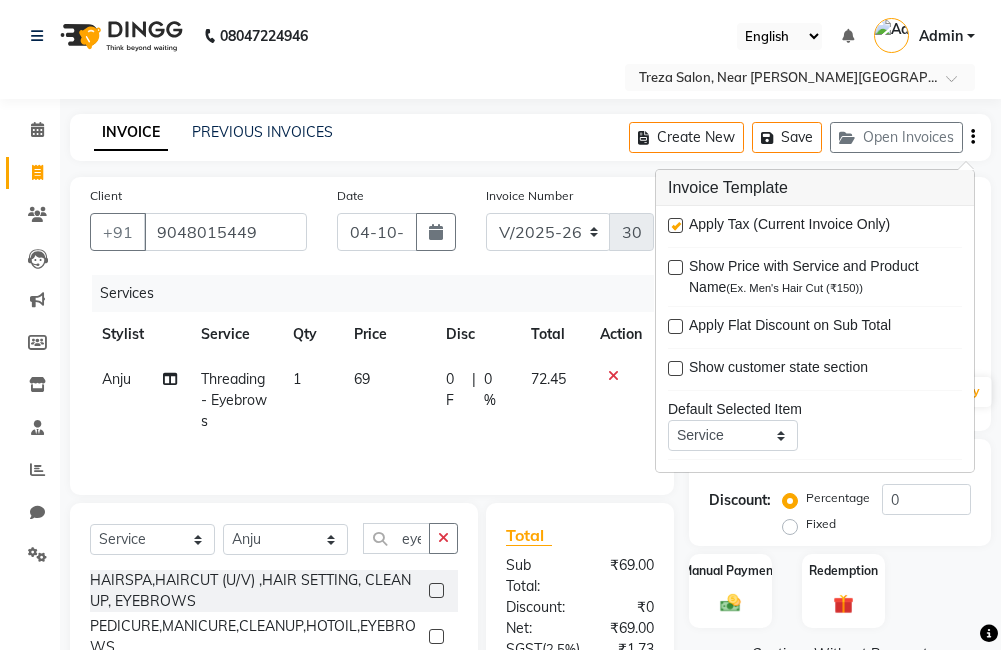
click at [677, 226] on label at bounding box center [675, 225] width 15 height 15
click at [677, 226] on input "checkbox" at bounding box center [674, 226] width 13 height 13
checkbox input "false"
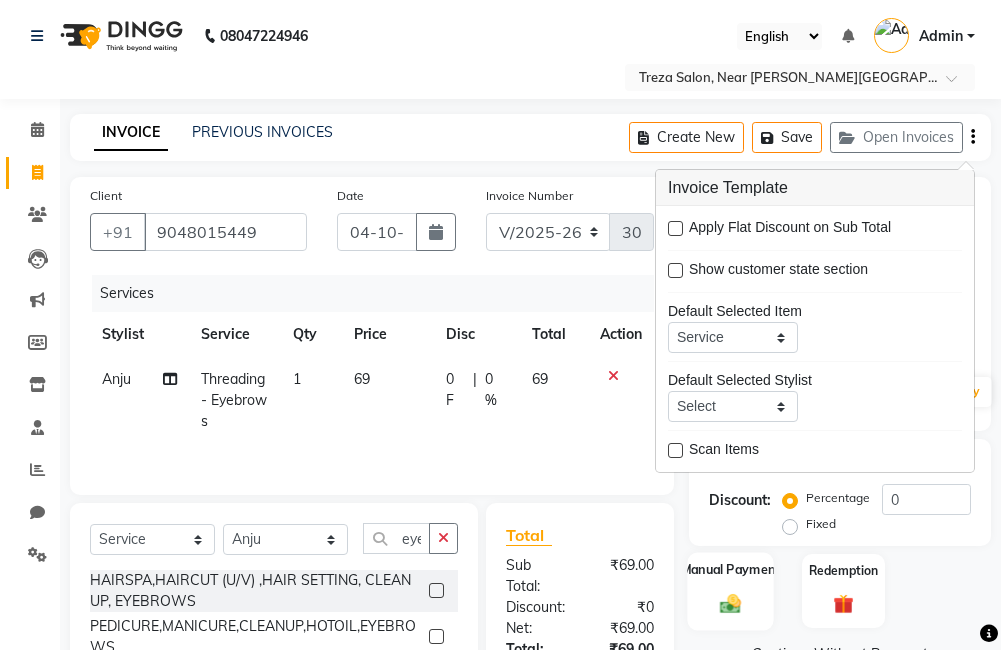
click at [741, 593] on img at bounding box center [731, 604] width 34 height 24
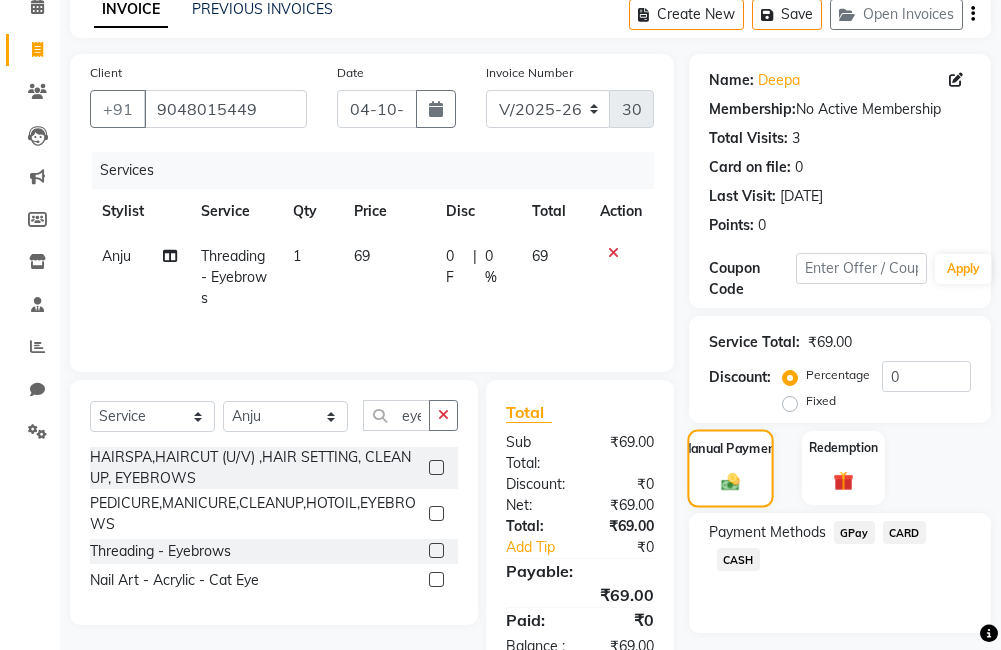
scroll to position [177, 0]
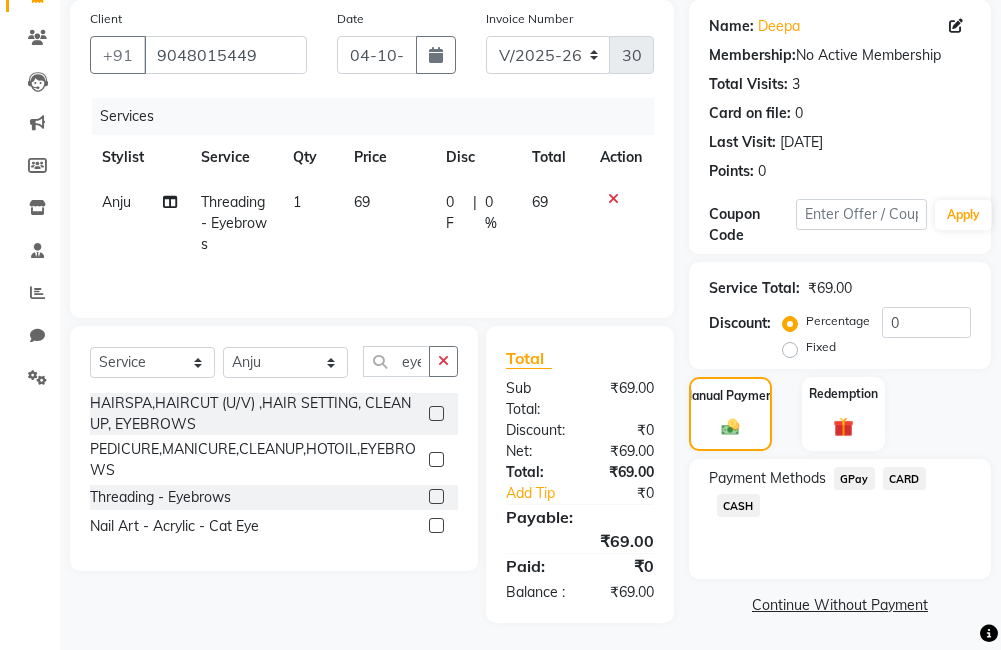
click at [855, 480] on span "GPay" at bounding box center [854, 478] width 41 height 23
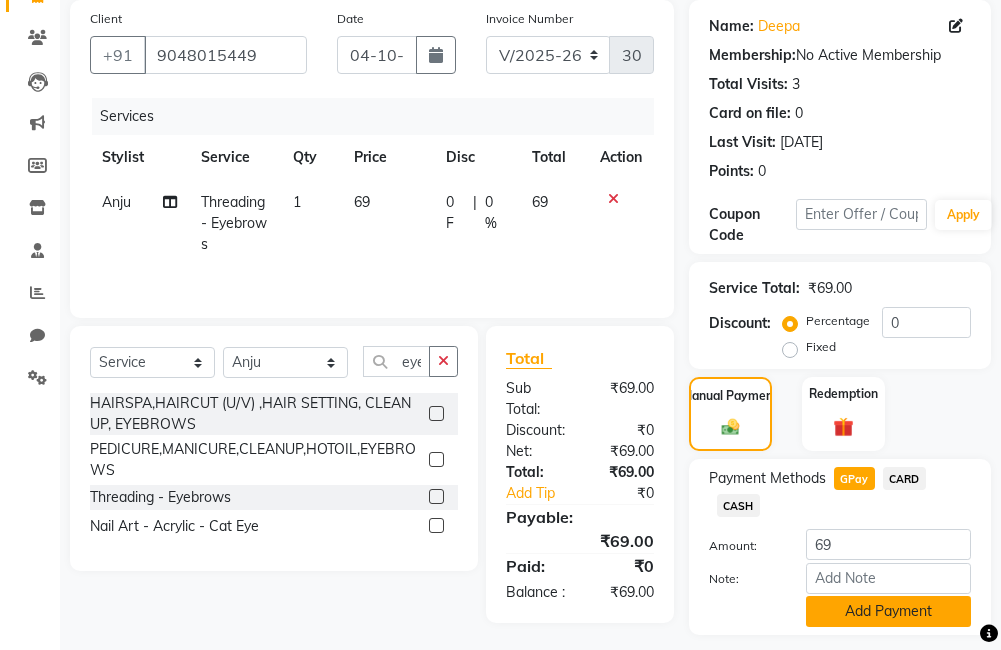
click at [837, 605] on button "Add Payment" at bounding box center [888, 611] width 165 height 31
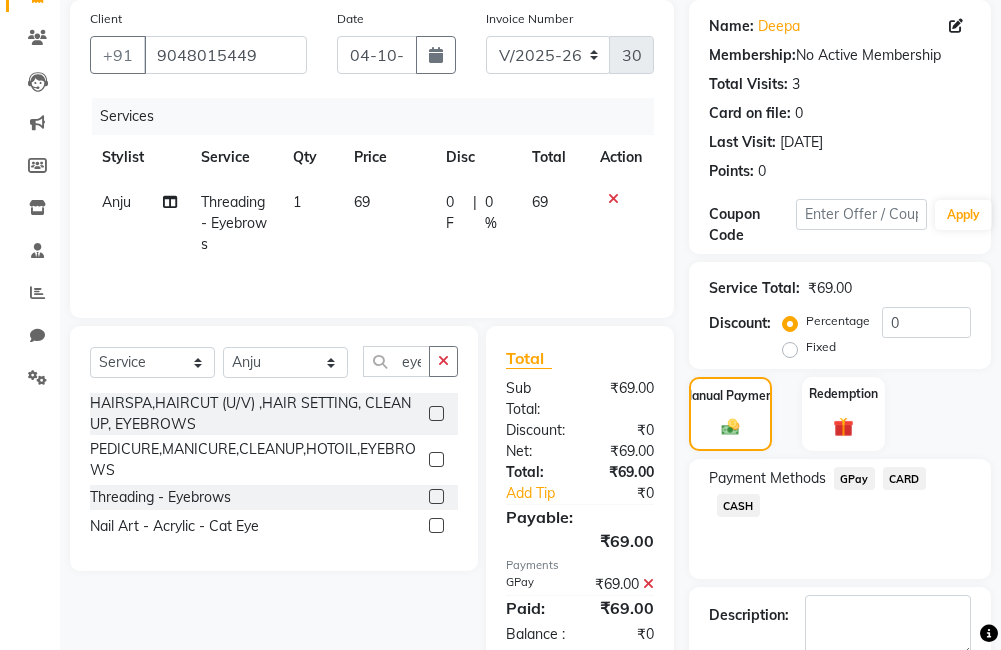
scroll to position [290, 0]
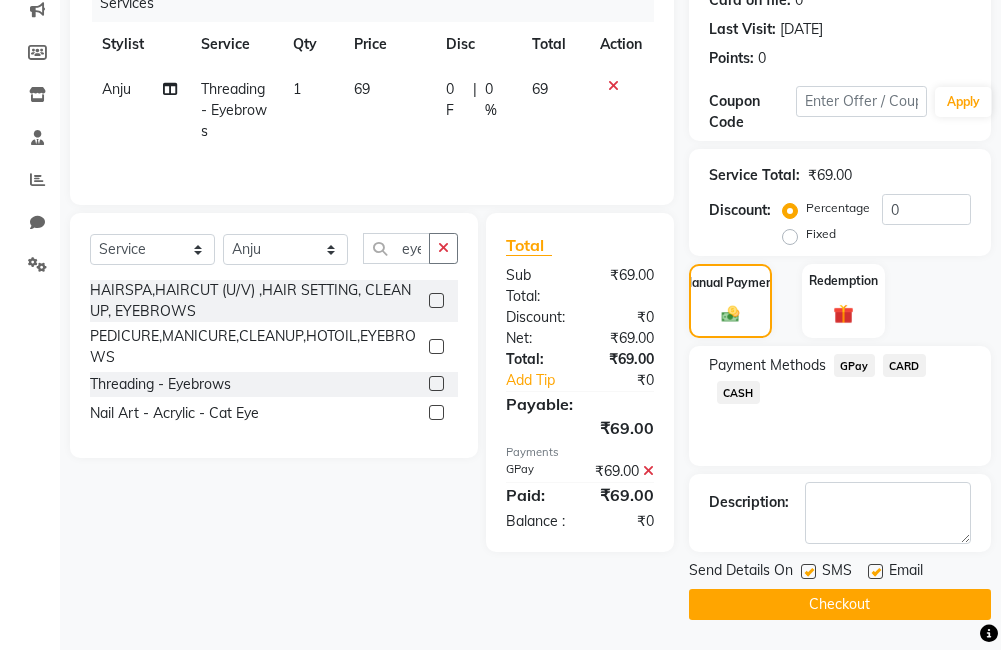
click at [816, 613] on button "Checkout" at bounding box center [840, 604] width 302 height 31
